Goal: Navigation & Orientation: Understand site structure

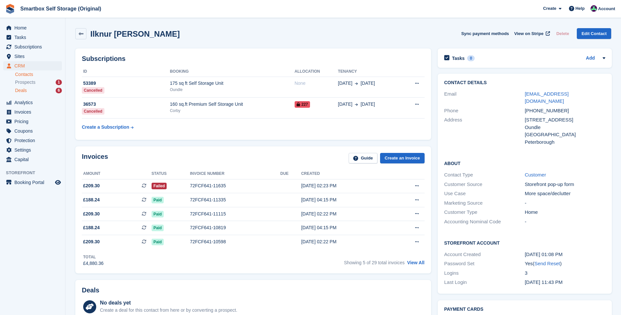
click at [25, 88] on span "Deals" at bounding box center [21, 90] width 12 height 6
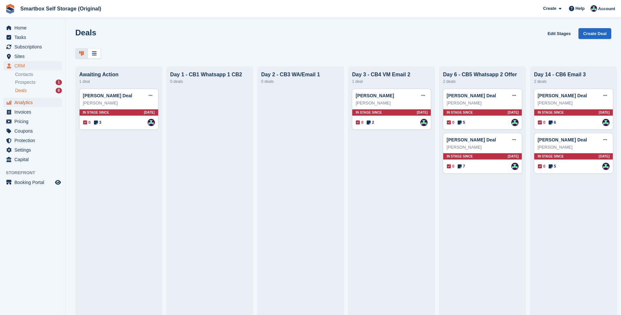
click at [28, 103] on span "Analytics" at bounding box center [33, 102] width 39 height 9
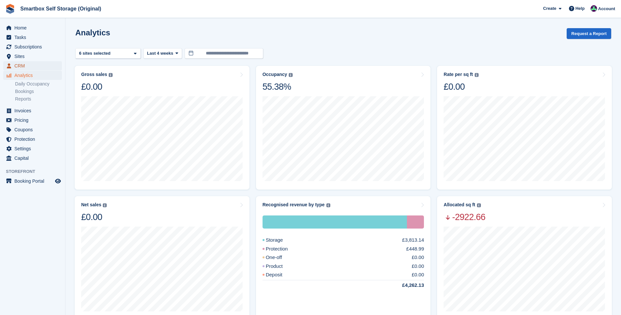
click at [21, 66] on span "CRM" at bounding box center [33, 65] width 39 height 9
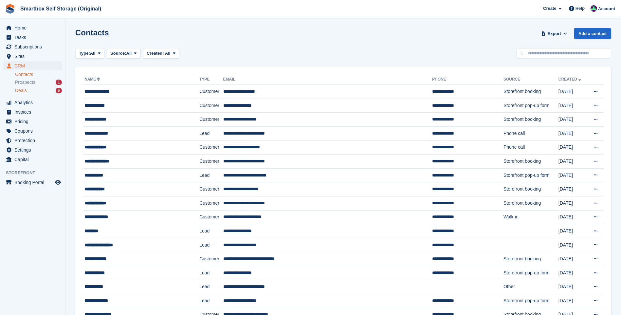
click at [24, 90] on span "Deals" at bounding box center [21, 90] width 12 height 6
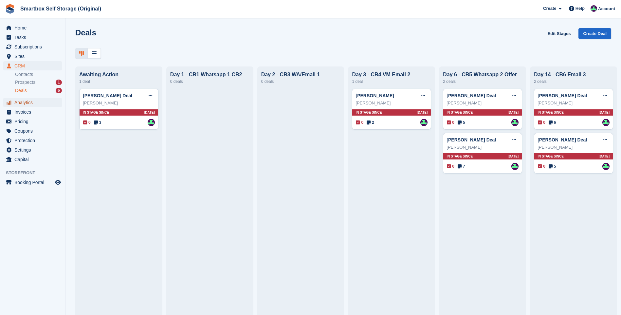
click at [28, 102] on span "Analytics" at bounding box center [33, 102] width 39 height 9
